Goal: Transaction & Acquisition: Purchase product/service

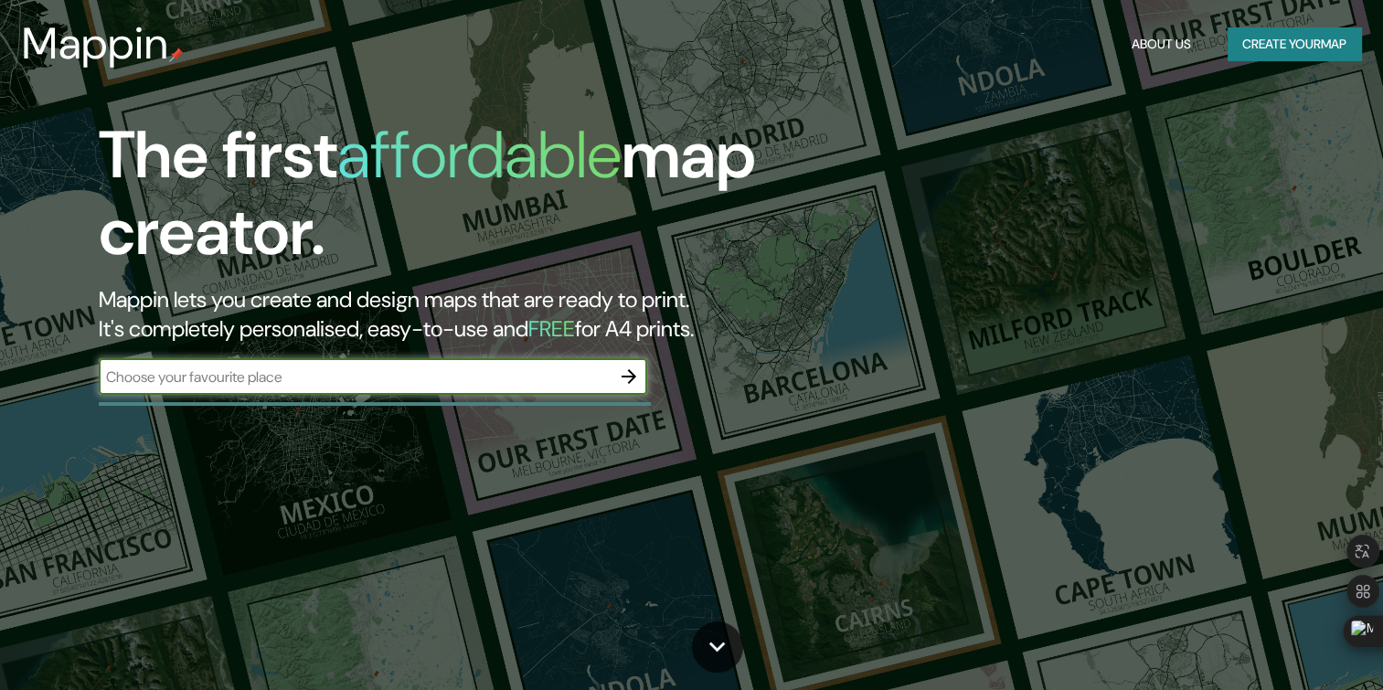
type input "[GEOGRAPHIC_DATA]"
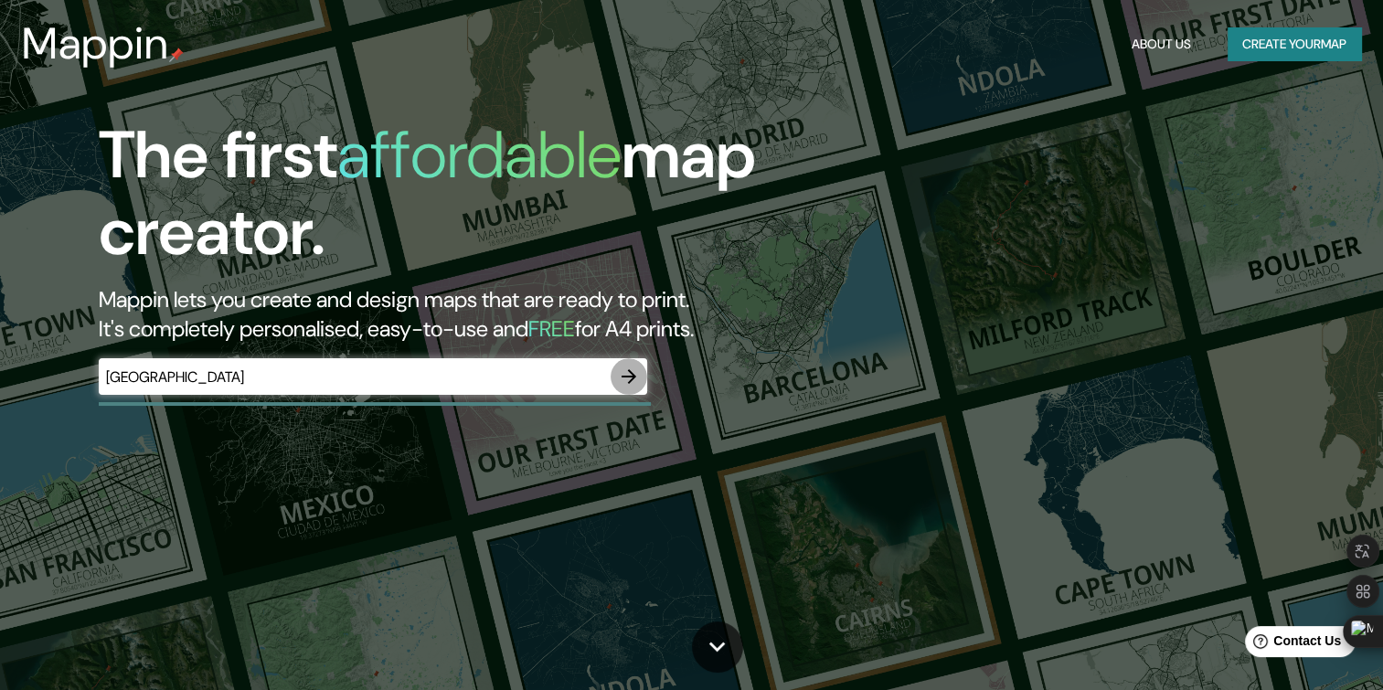
click at [641, 370] on button "button" at bounding box center [628, 376] width 37 height 37
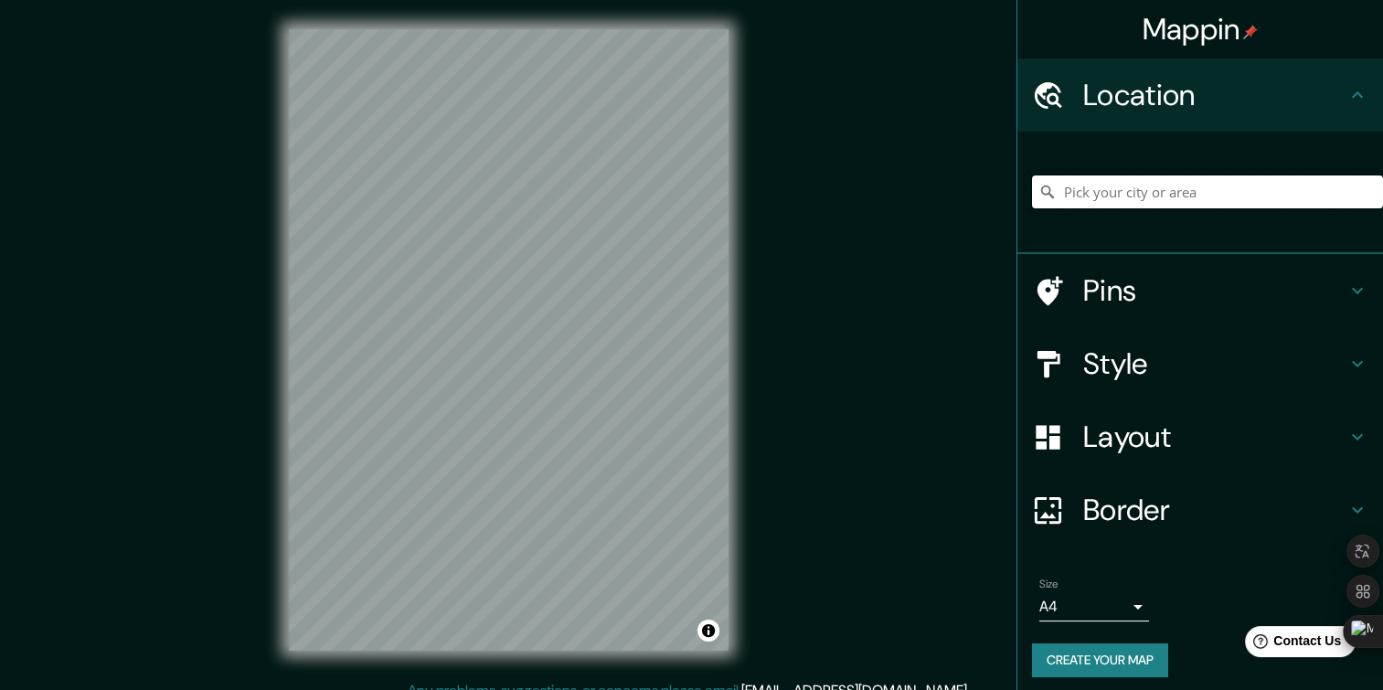
click at [1183, 203] on input "Pick your city or area" at bounding box center [1207, 191] width 351 height 33
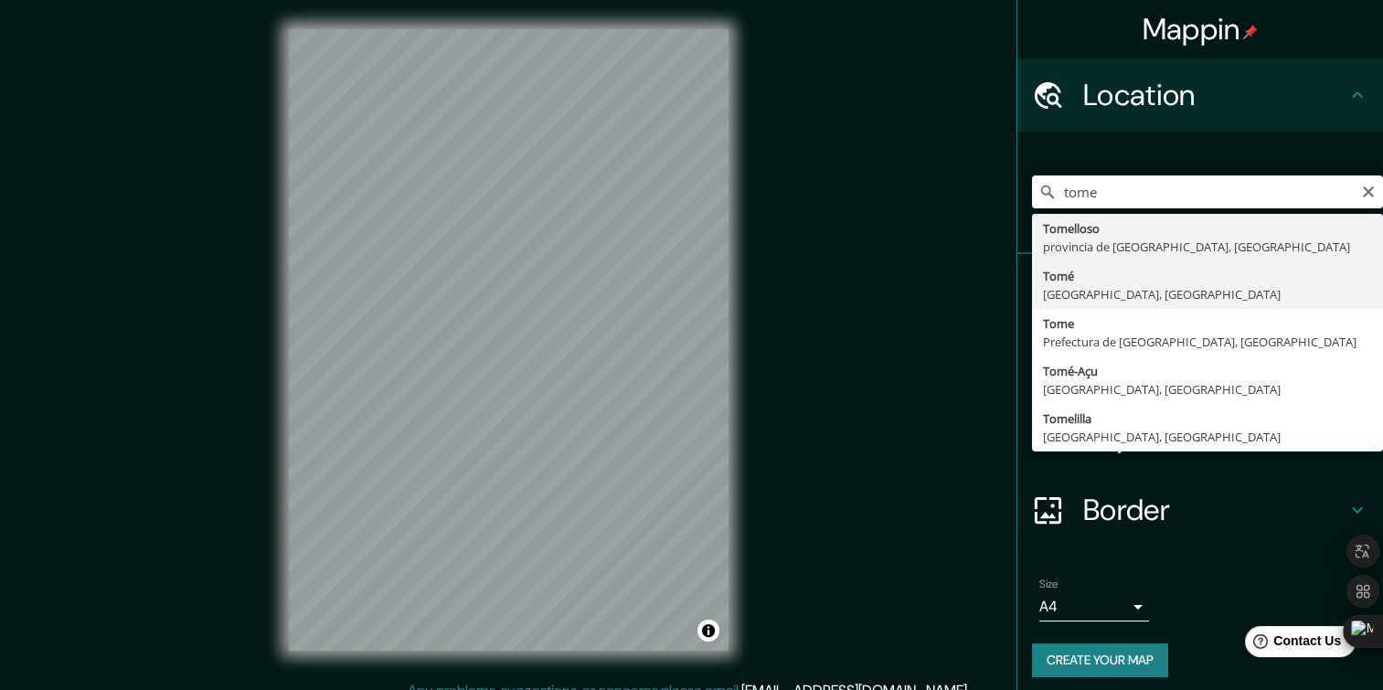
type input "Tomé, [GEOGRAPHIC_DATA], [GEOGRAPHIC_DATA]"
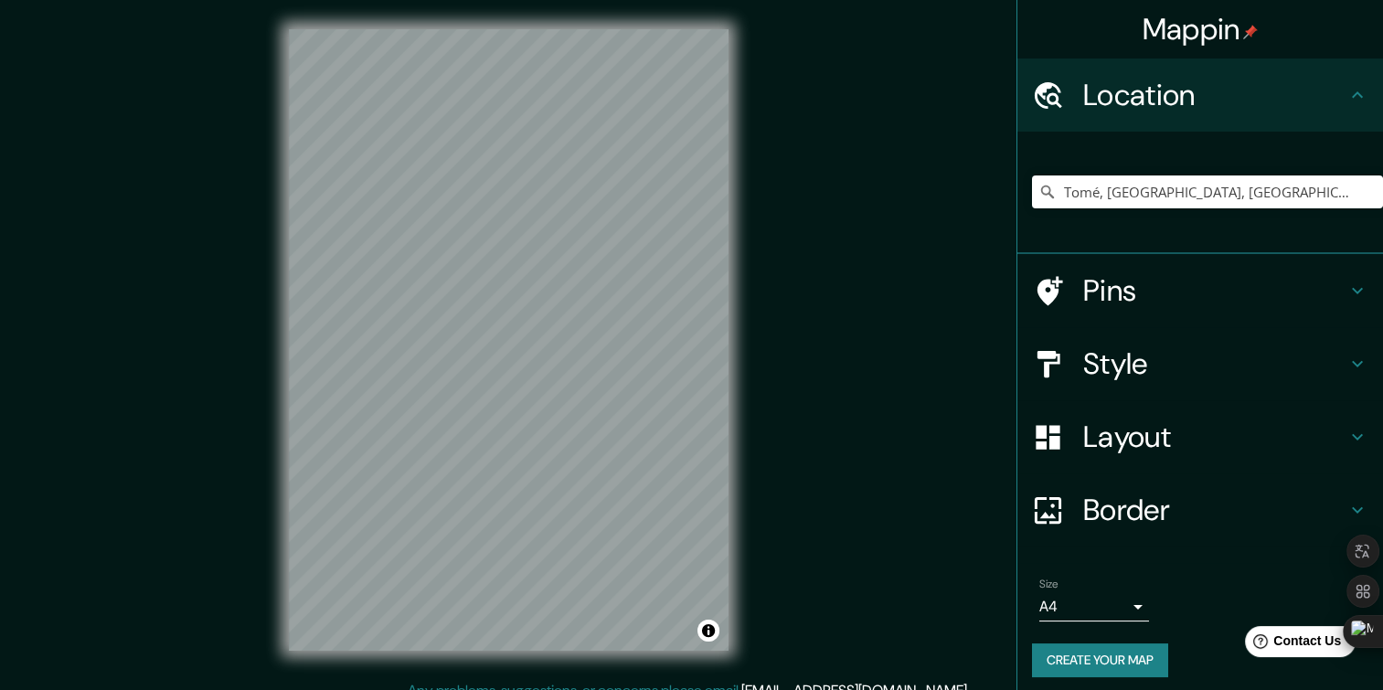
click at [1268, 318] on div "Pins" at bounding box center [1200, 290] width 366 height 73
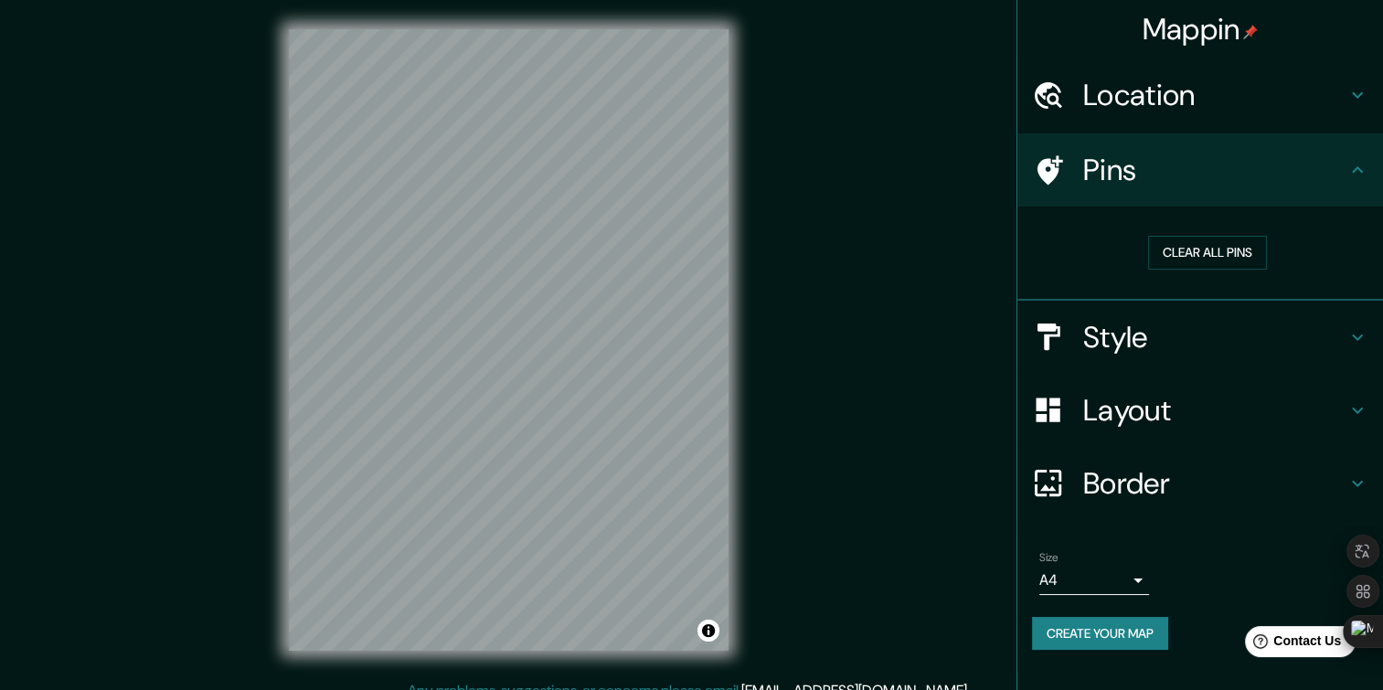
click at [1251, 331] on h4 "Style" at bounding box center [1214, 337] width 263 height 37
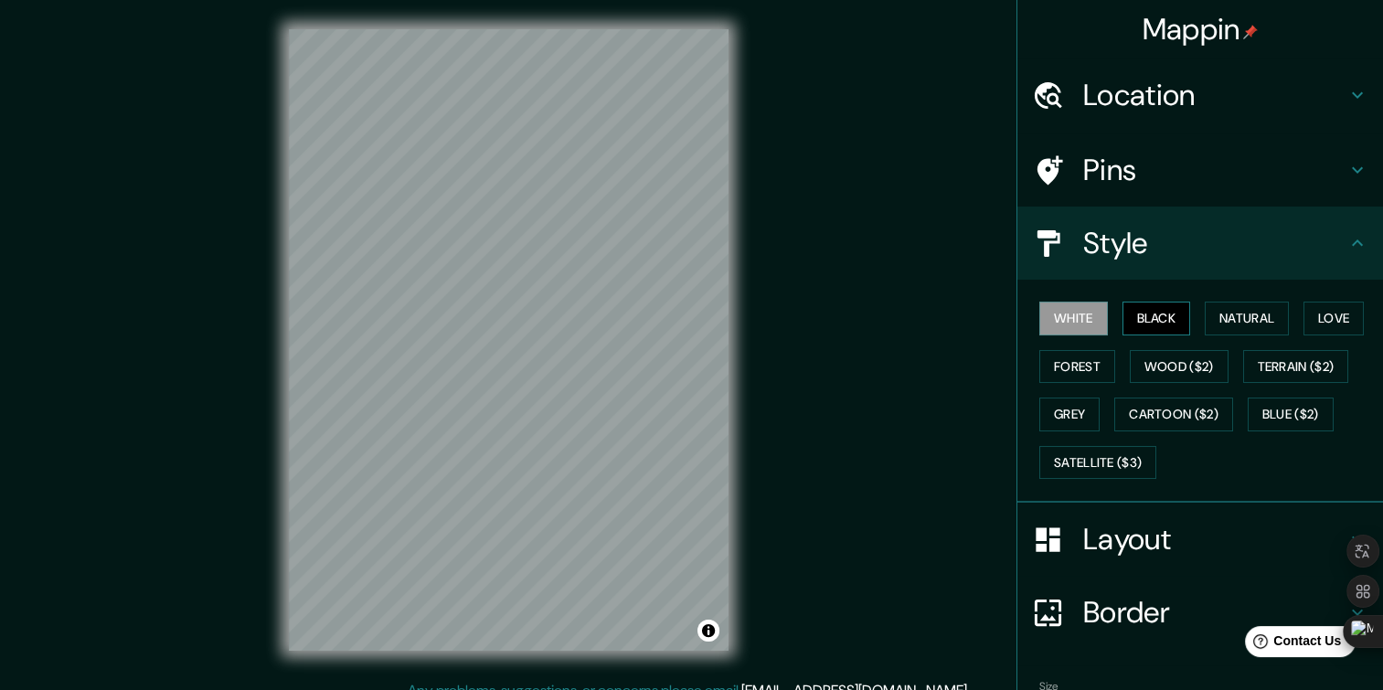
click at [1153, 318] on button "Black" at bounding box center [1156, 319] width 69 height 34
click at [1255, 307] on button "Natural" at bounding box center [1246, 319] width 84 height 34
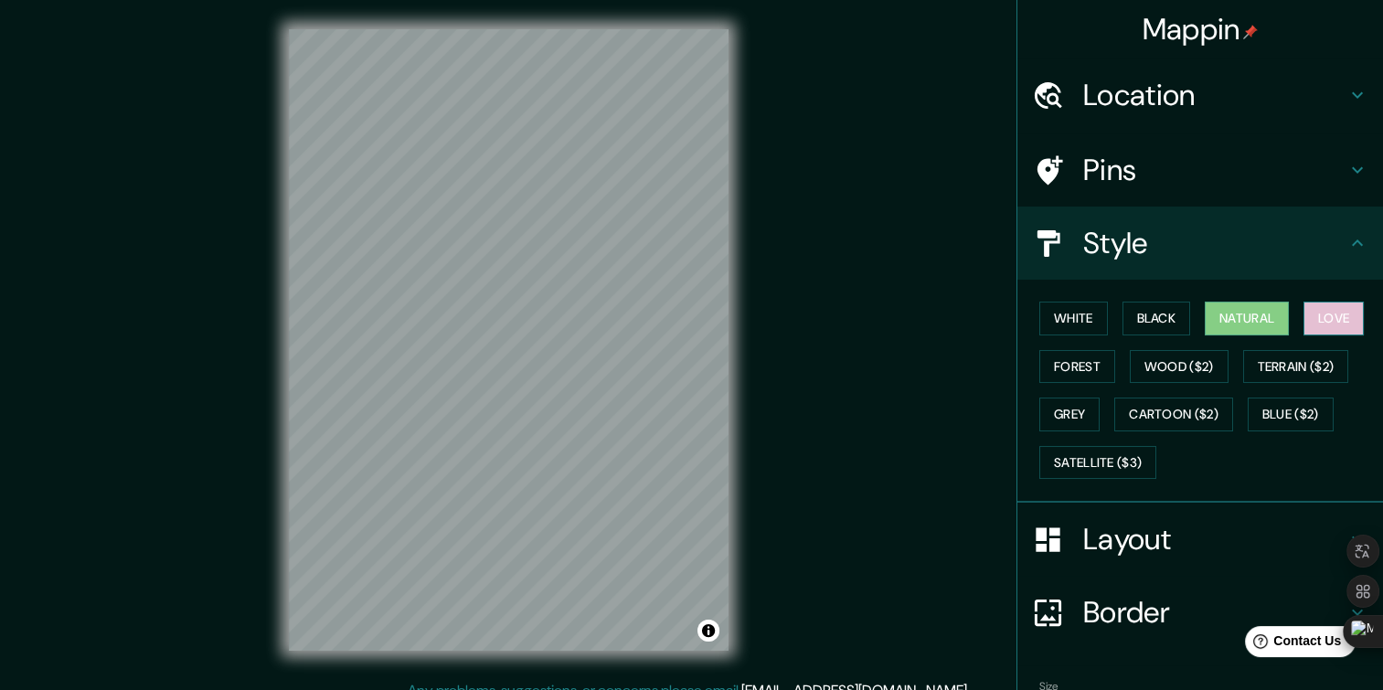
click at [1326, 307] on button "Love" at bounding box center [1333, 319] width 60 height 34
click at [1071, 366] on button "Forest" at bounding box center [1077, 367] width 76 height 34
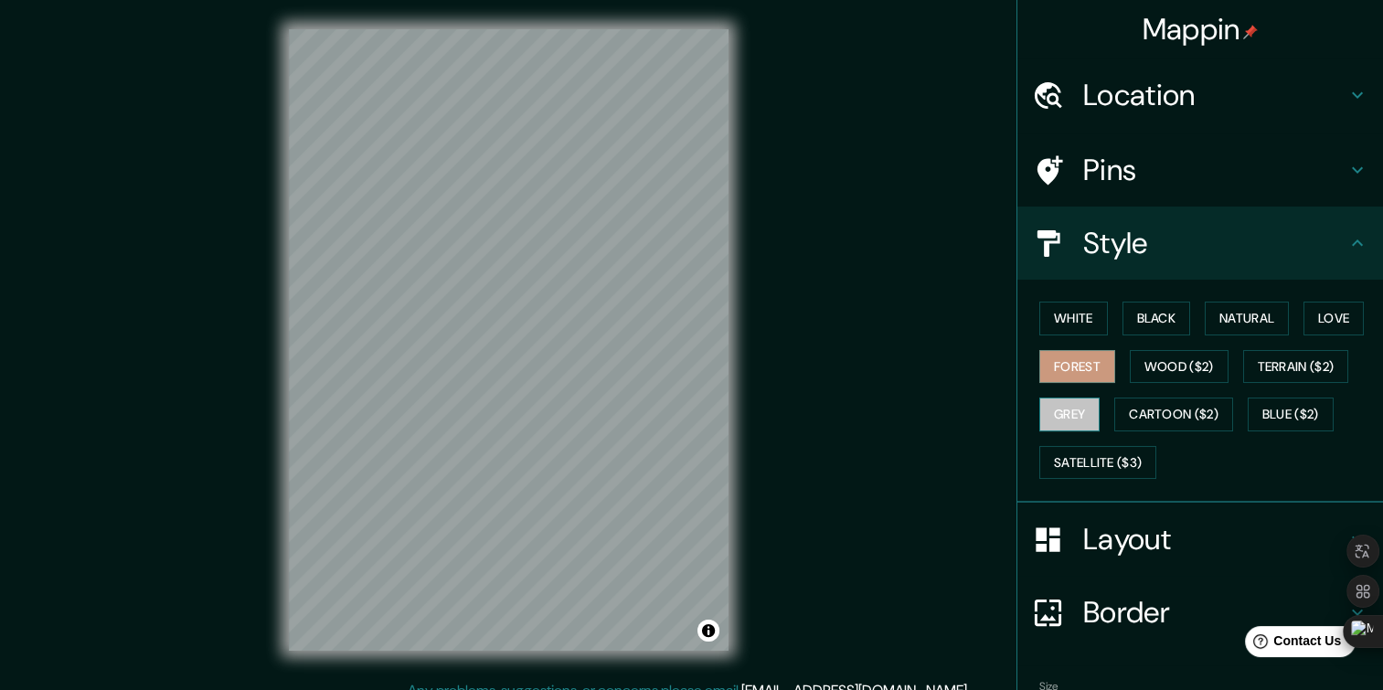
click at [1057, 415] on button "Grey" at bounding box center [1069, 415] width 60 height 34
click at [1110, 457] on button "Satellite ($3)" at bounding box center [1097, 463] width 117 height 34
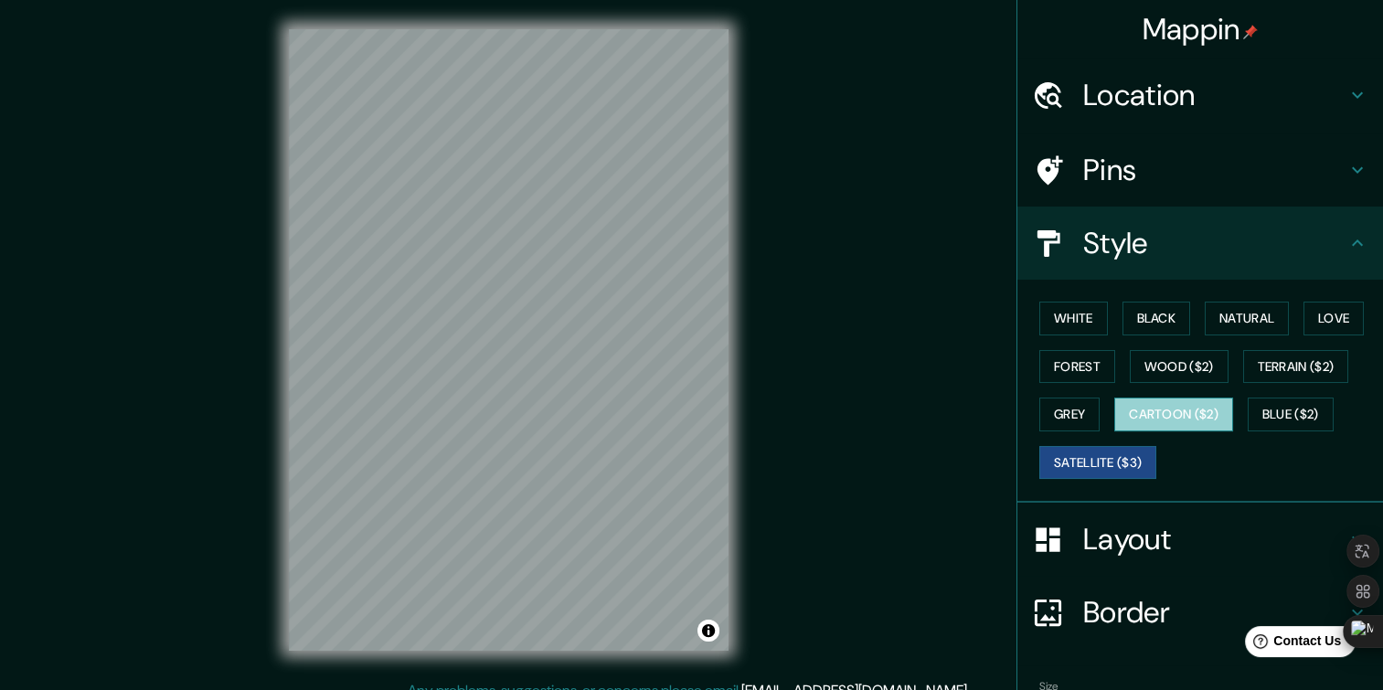
click at [1166, 418] on button "Cartoon ($2)" at bounding box center [1173, 415] width 119 height 34
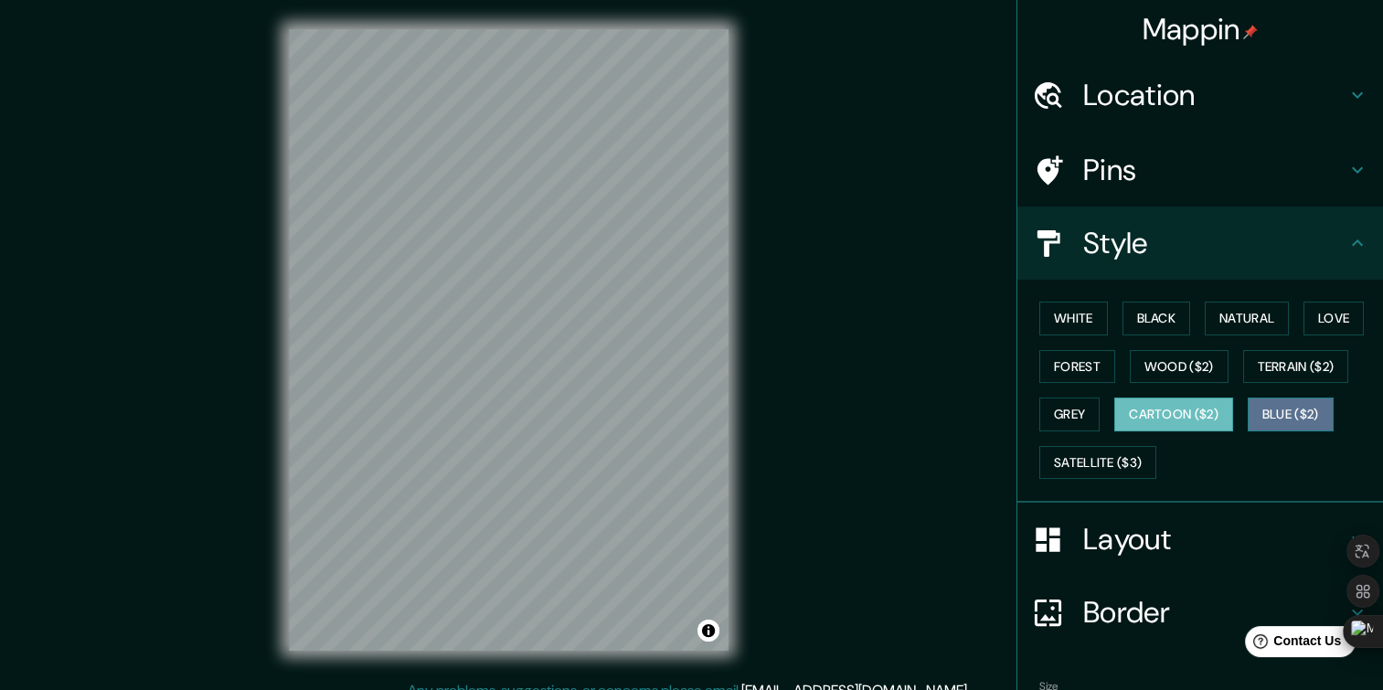
click at [1312, 406] on button "Blue ($2)" at bounding box center [1290, 415] width 86 height 34
click at [1222, 390] on div "White Black Natural Love Forest Wood ($2) Terrain ($2) Grey Cartoon ($2) Blue (…" at bounding box center [1207, 390] width 351 height 192
click at [1190, 405] on button "Cartoon ($2)" at bounding box center [1173, 415] width 119 height 34
click at [1045, 399] on button "Grey" at bounding box center [1069, 415] width 60 height 34
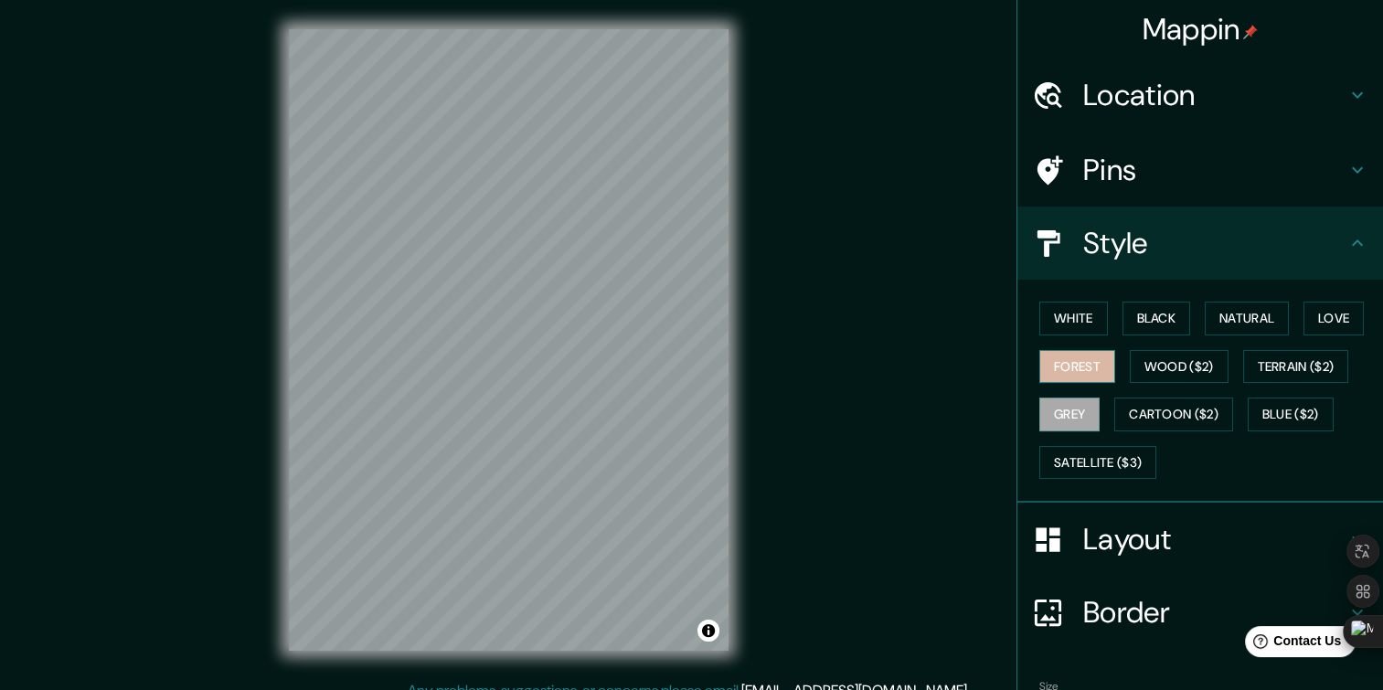
click at [1064, 362] on button "Forest" at bounding box center [1077, 367] width 76 height 34
click at [1067, 315] on button "White" at bounding box center [1073, 319] width 69 height 34
click at [1186, 313] on div "White Black Natural Love Forest Wood ($2) Terrain ($2) Grey Cartoon ($2) Blue (…" at bounding box center [1207, 390] width 351 height 192
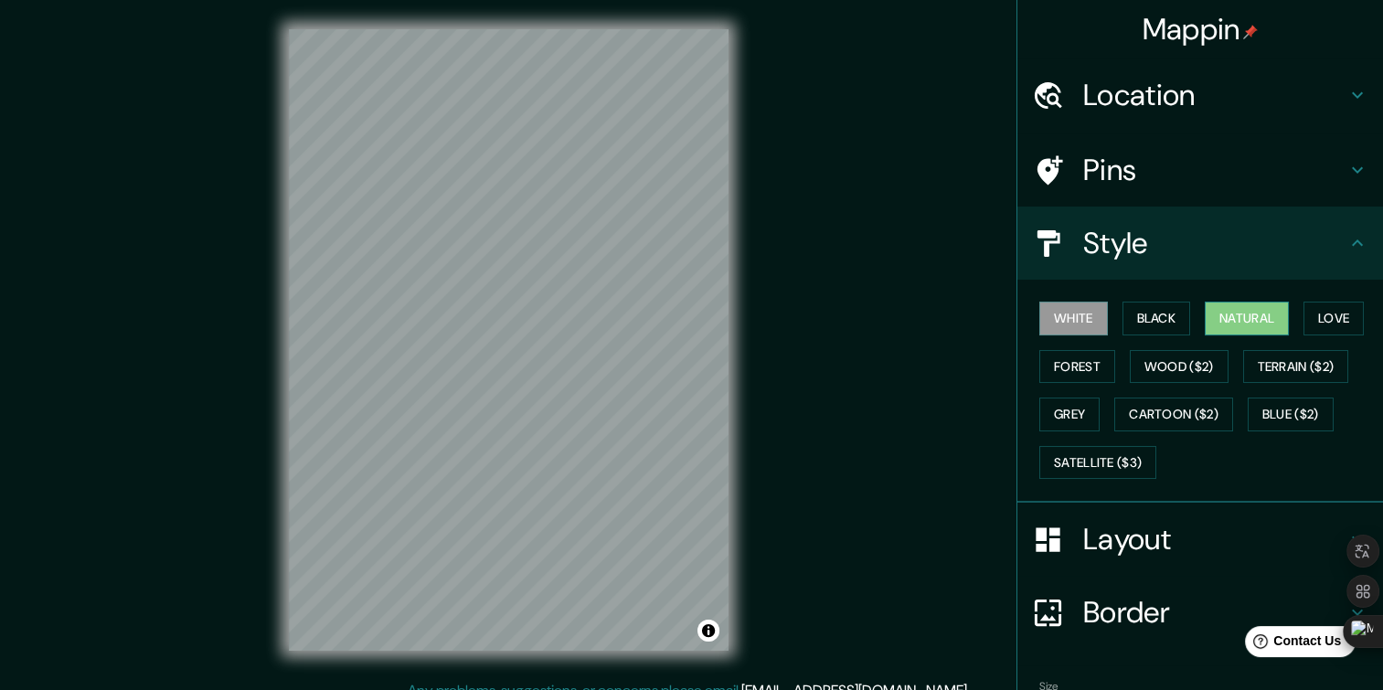
click at [1238, 314] on button "Natural" at bounding box center [1246, 319] width 84 height 34
drag, startPoint x: 1210, startPoint y: 315, endPoint x: 1184, endPoint y: 314, distance: 25.6
click at [1207, 315] on button "Natural" at bounding box center [1246, 319] width 84 height 34
click at [1183, 314] on div "White Black Natural Love Forest Wood ($2) Terrain ($2) Grey Cartoon ($2) Blue (…" at bounding box center [1207, 390] width 351 height 192
click at [1141, 317] on button "Black" at bounding box center [1156, 319] width 69 height 34
